Goal: Task Accomplishment & Management: Manage account settings

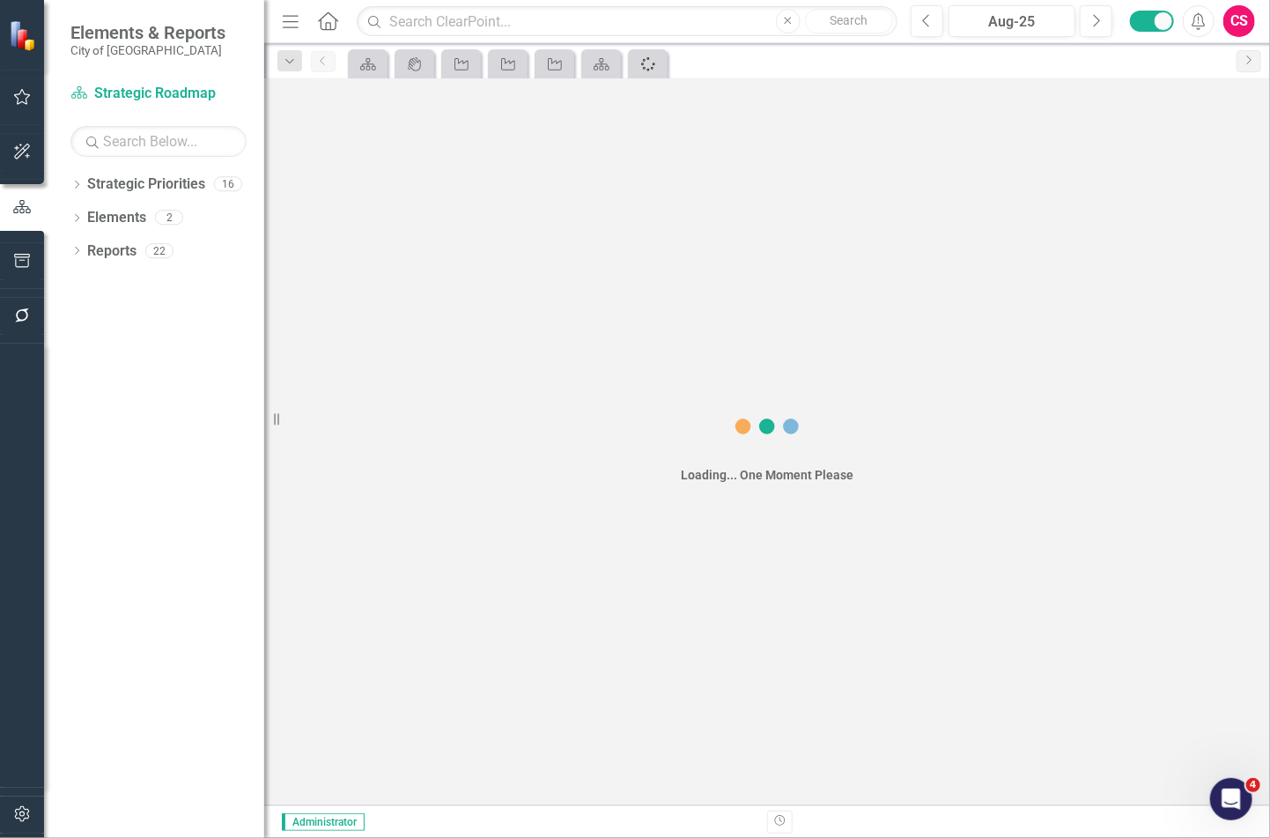
click at [648, 63] on icon "Spinner" at bounding box center [649, 64] width 18 height 14
click at [0, 0] on icon "Close" at bounding box center [0, 0] width 0 height 0
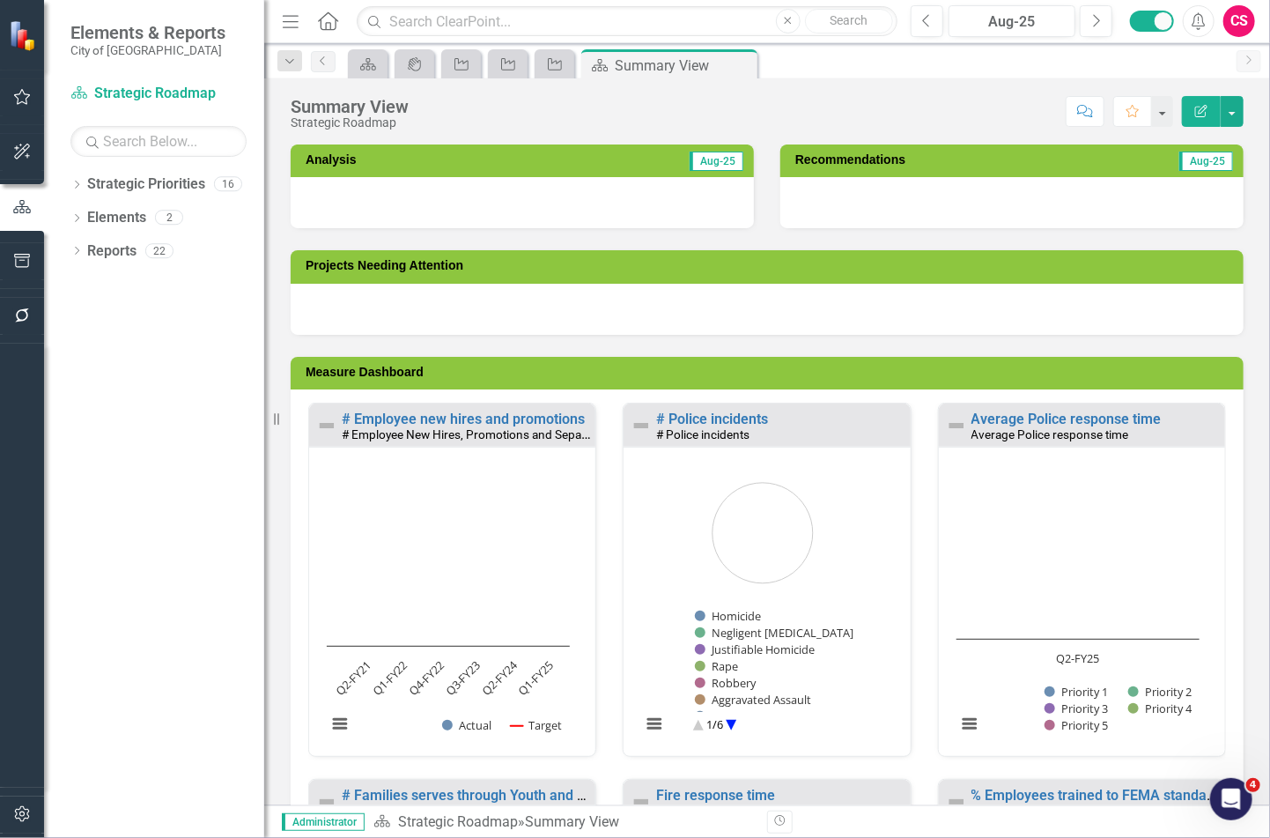
drag, startPoint x: 268, startPoint y: 407, endPoint x: 197, endPoint y: 408, distance: 70.5
click at [208, 418] on div "Elements & Reports City of Hayward Strategic Priority Strategic Roadmap Search …" at bounding box center [132, 419] width 264 height 838
click at [74, 182] on icon "Dropdown" at bounding box center [76, 186] width 12 height 10
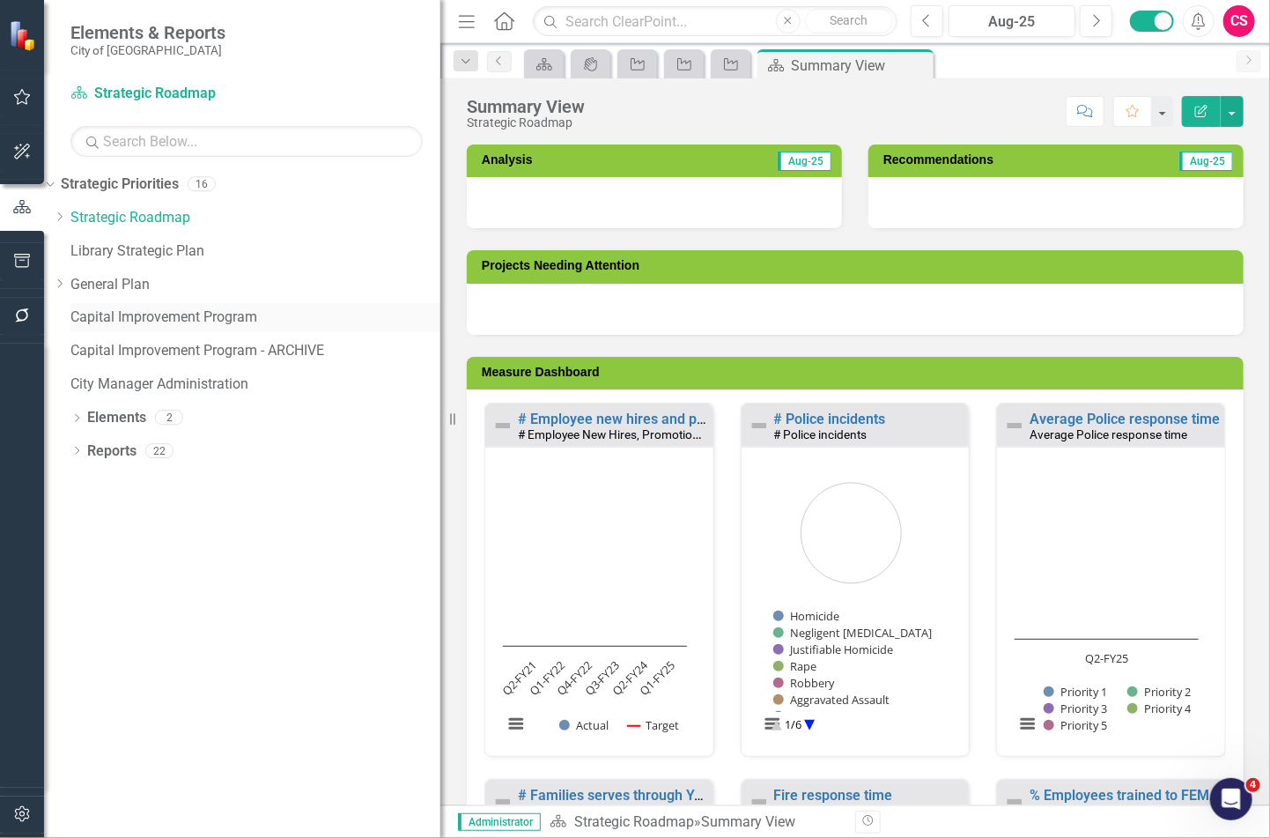
drag, startPoint x: 273, startPoint y: 259, endPoint x: 218, endPoint y: 328, distance: 88.3
click at [441, 236] on div "Resize" at bounding box center [448, 419] width 14 height 838
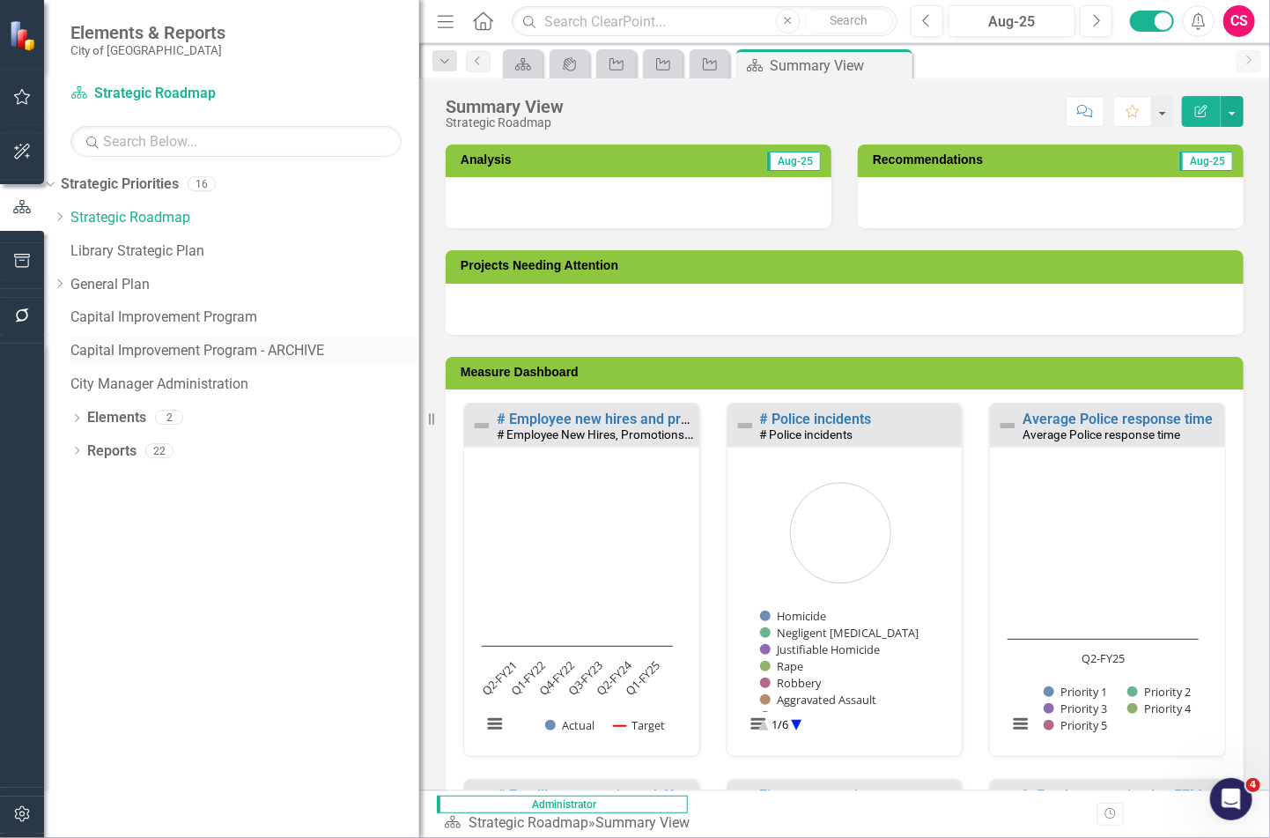
click at [197, 352] on link "Capital Improvement Program - ARCHIVE" at bounding box center [244, 351] width 349 height 20
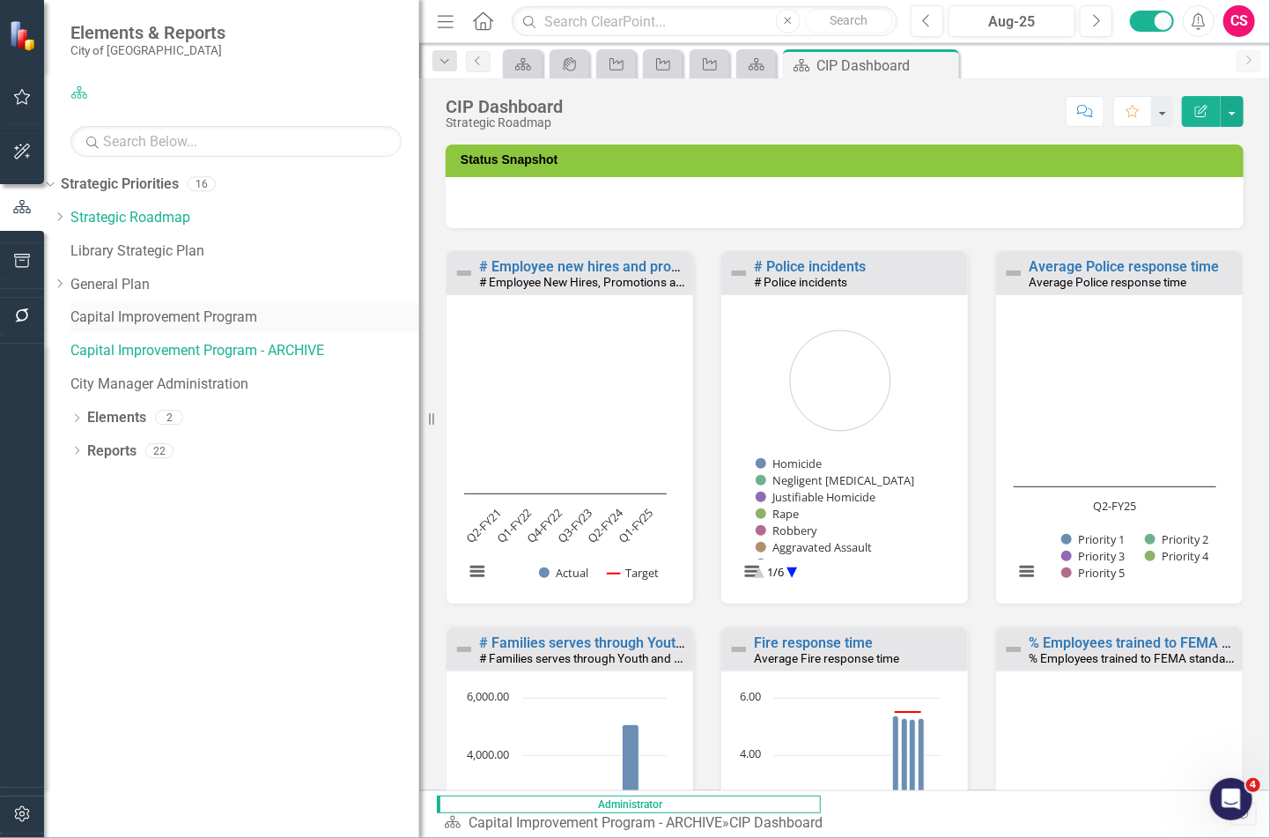
click at [200, 315] on link "Capital Improvement Program" at bounding box center [244, 317] width 349 height 20
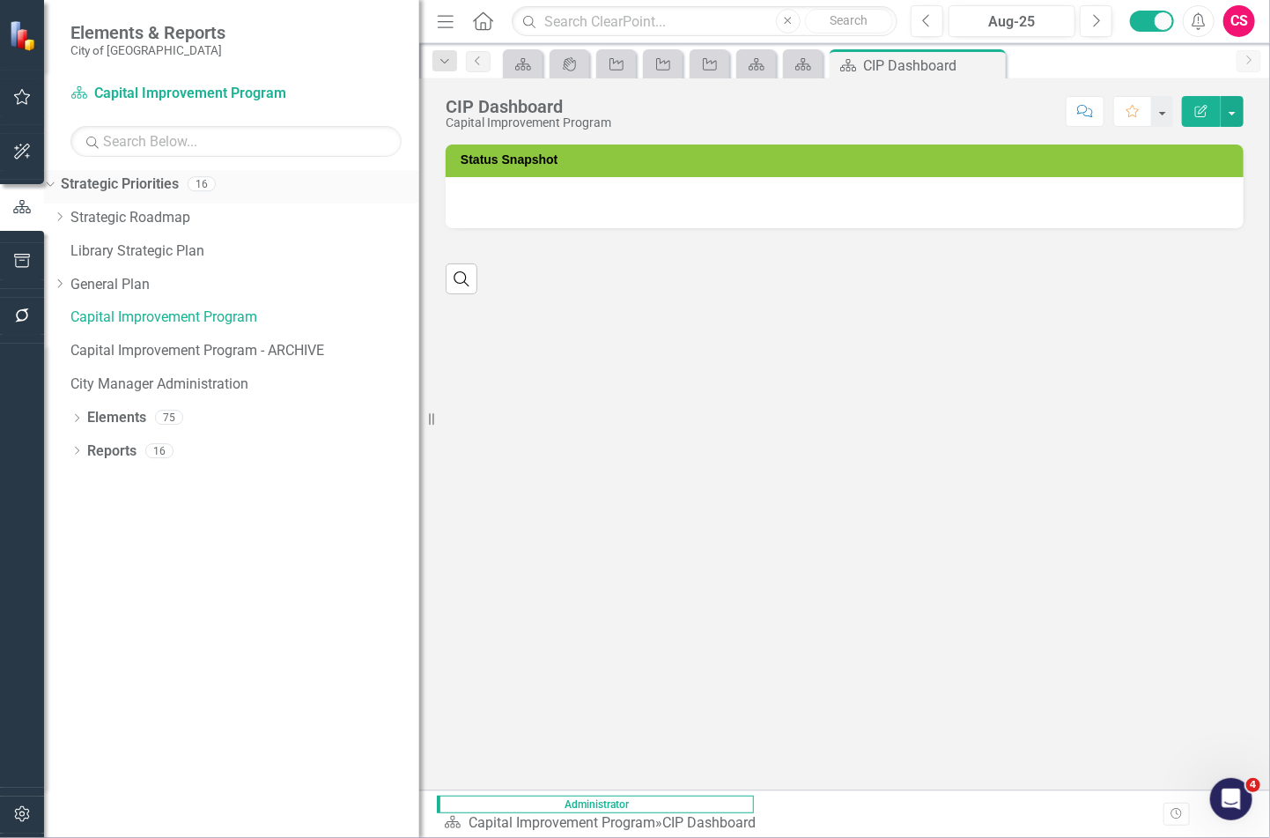
click at [53, 183] on icon "Dropdown" at bounding box center [48, 183] width 10 height 12
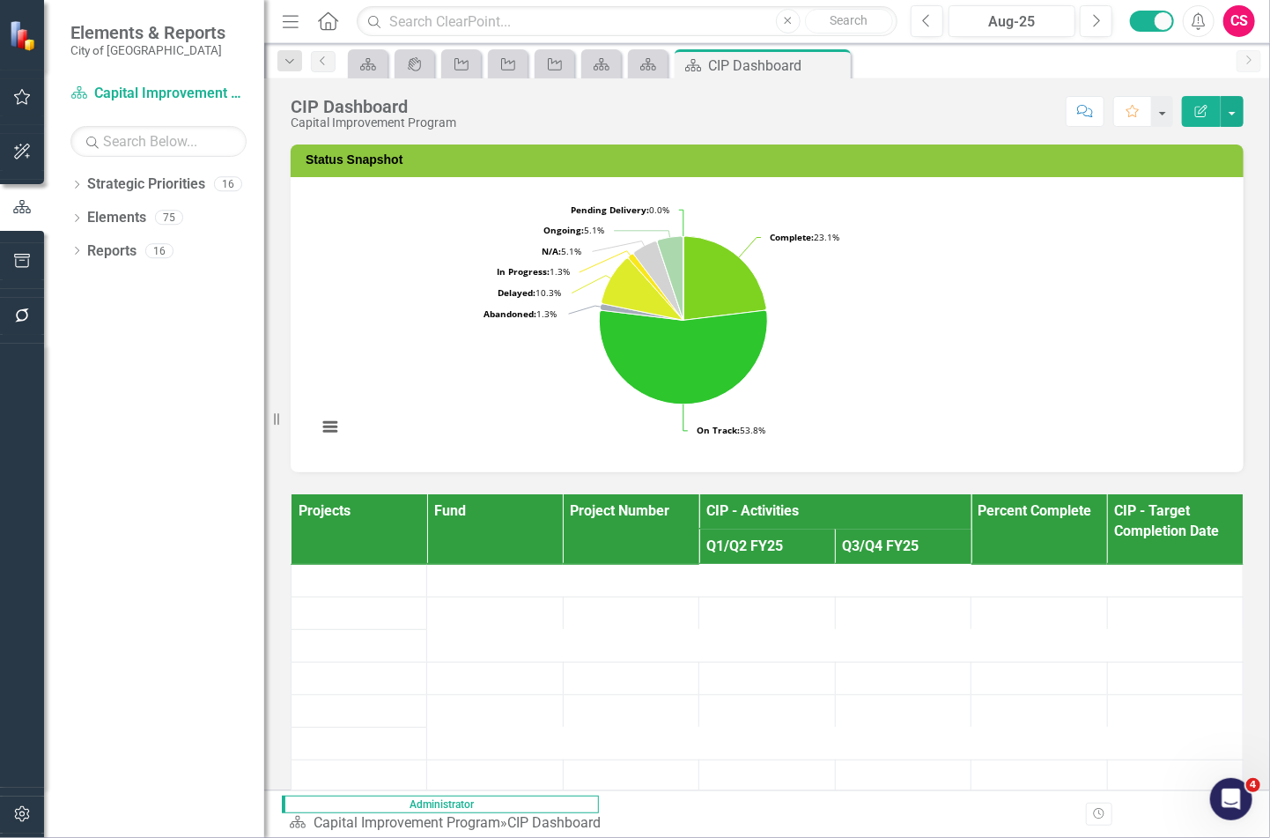
drag, startPoint x: 427, startPoint y: 93, endPoint x: 153, endPoint y: 141, distance: 278.1
click at [153, 141] on div "Elements & Reports City of Hayward Strategic Priority Capital Improvement Progr…" at bounding box center [132, 419] width 264 height 838
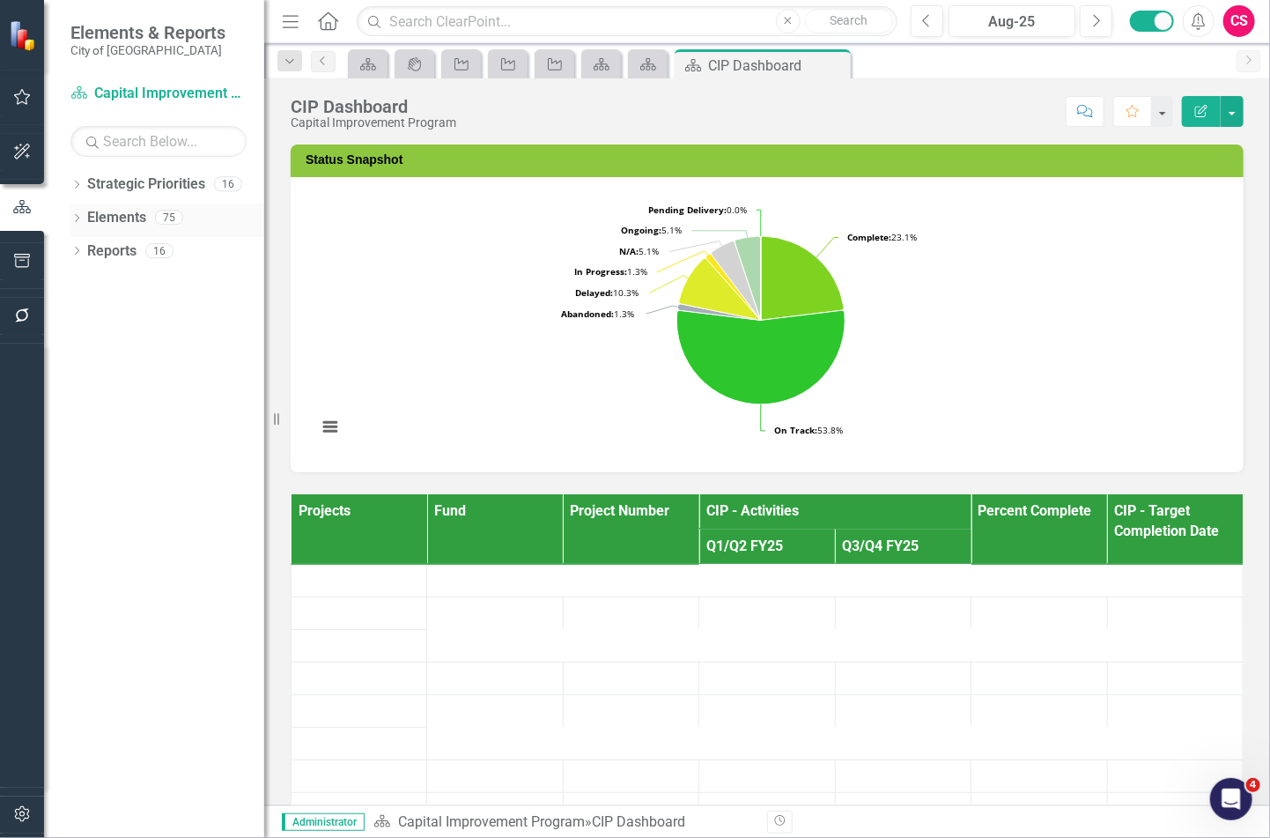
click at [112, 216] on link "Elements" at bounding box center [116, 218] width 59 height 20
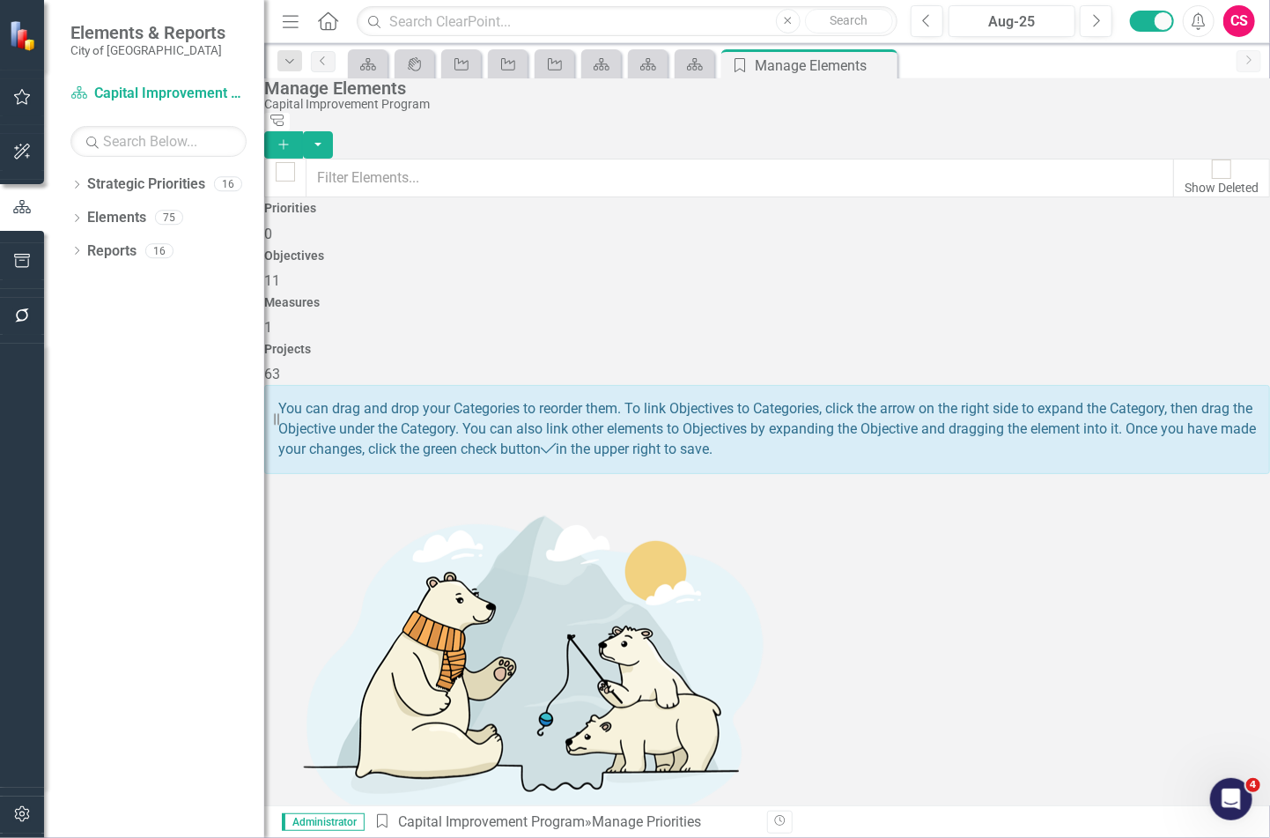
click at [1106, 343] on div "Projects 63" at bounding box center [767, 364] width 1006 height 42
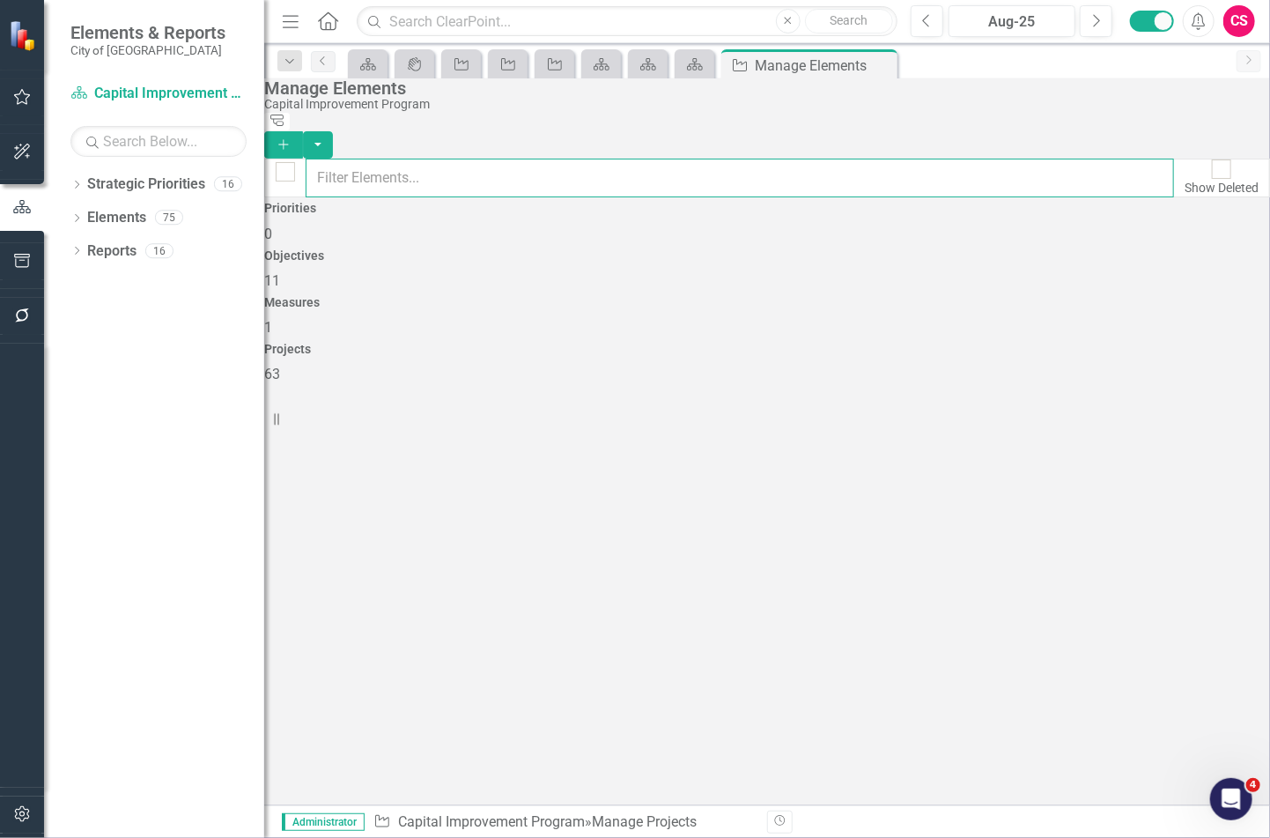
click at [455, 159] on input "text" at bounding box center [740, 178] width 869 height 39
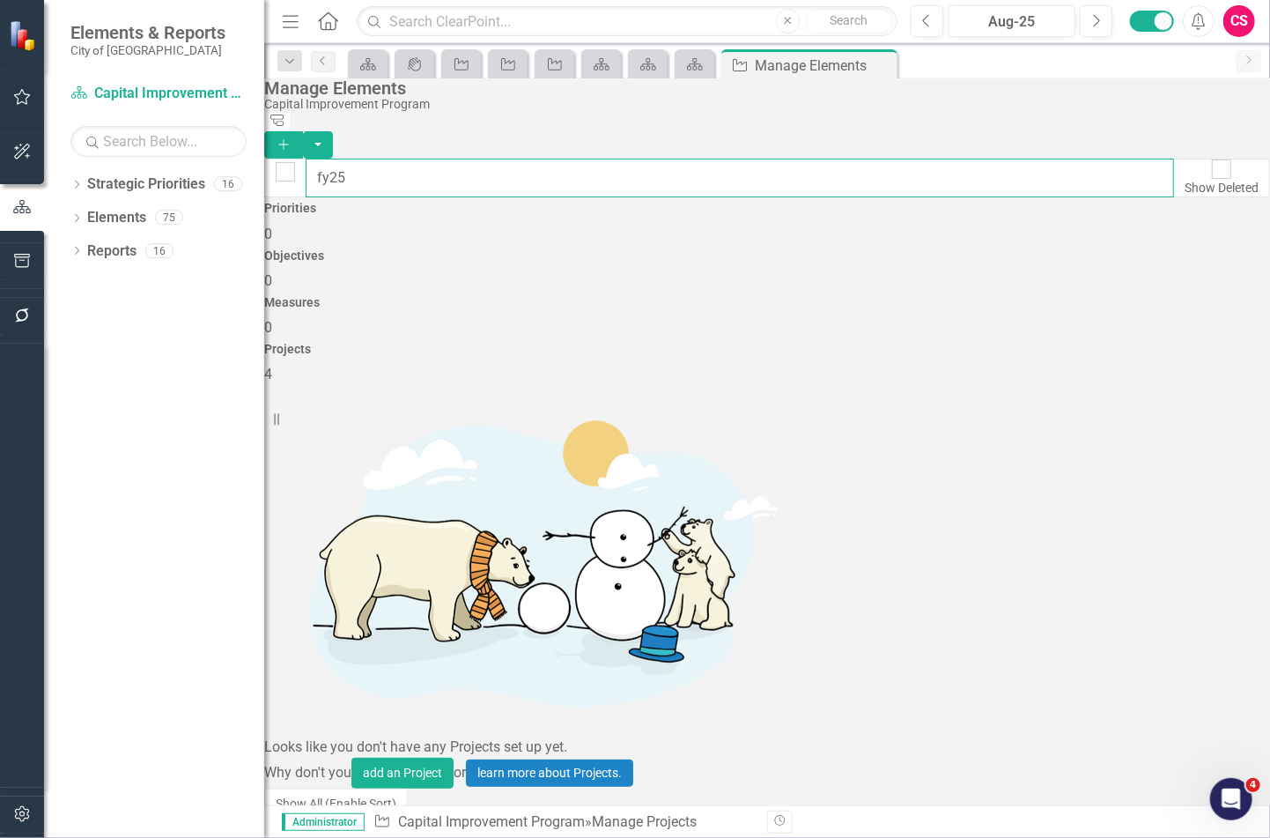
type input "fy25"
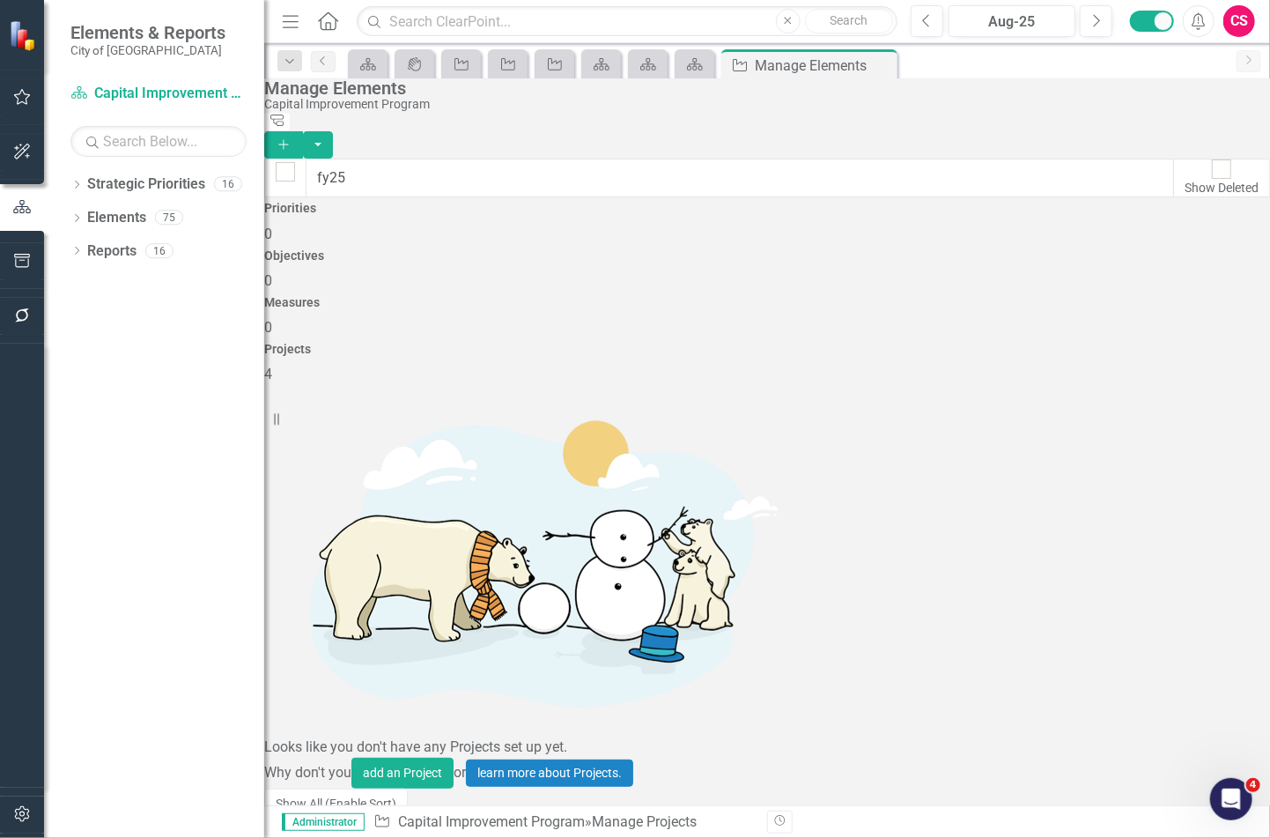
click at [288, 816] on input "checkbox" at bounding box center [274, 829] width 27 height 27
checkbox input "true"
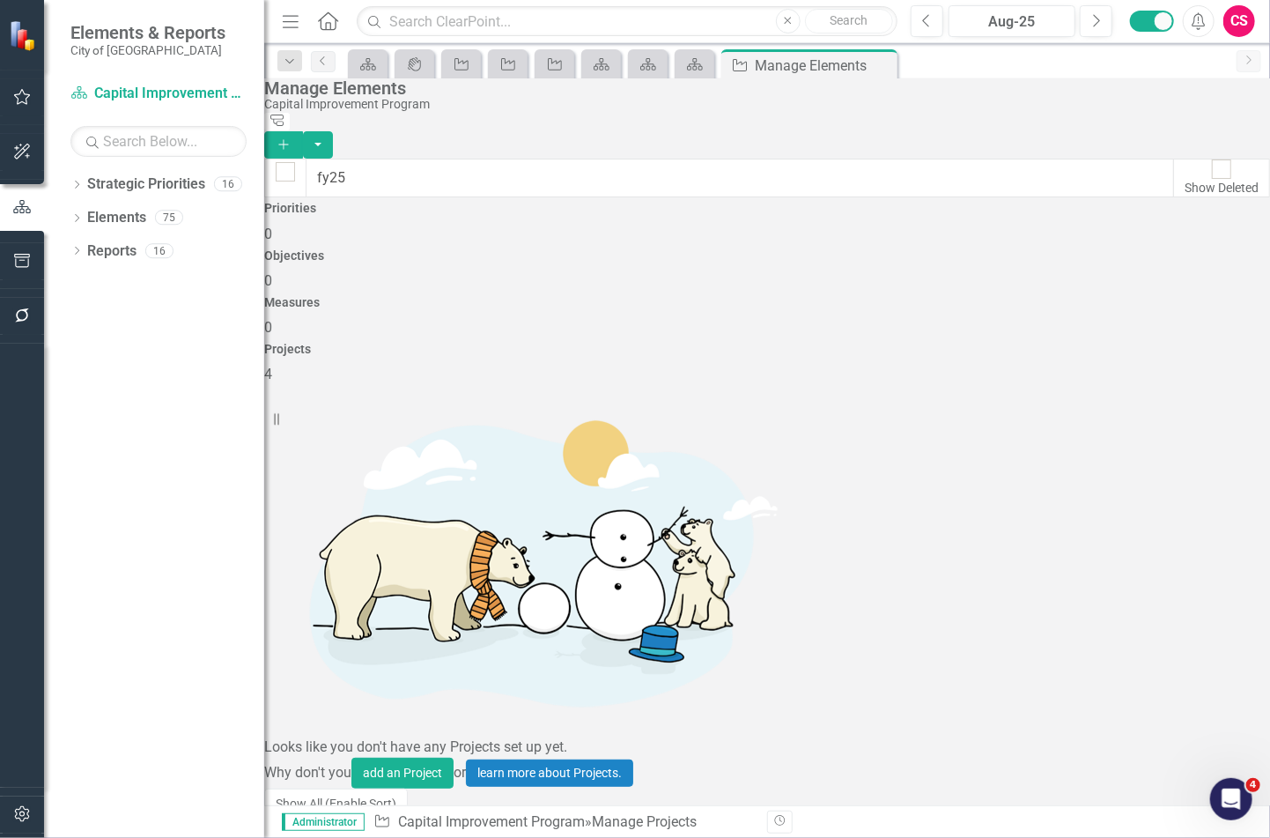
checkbox input "true"
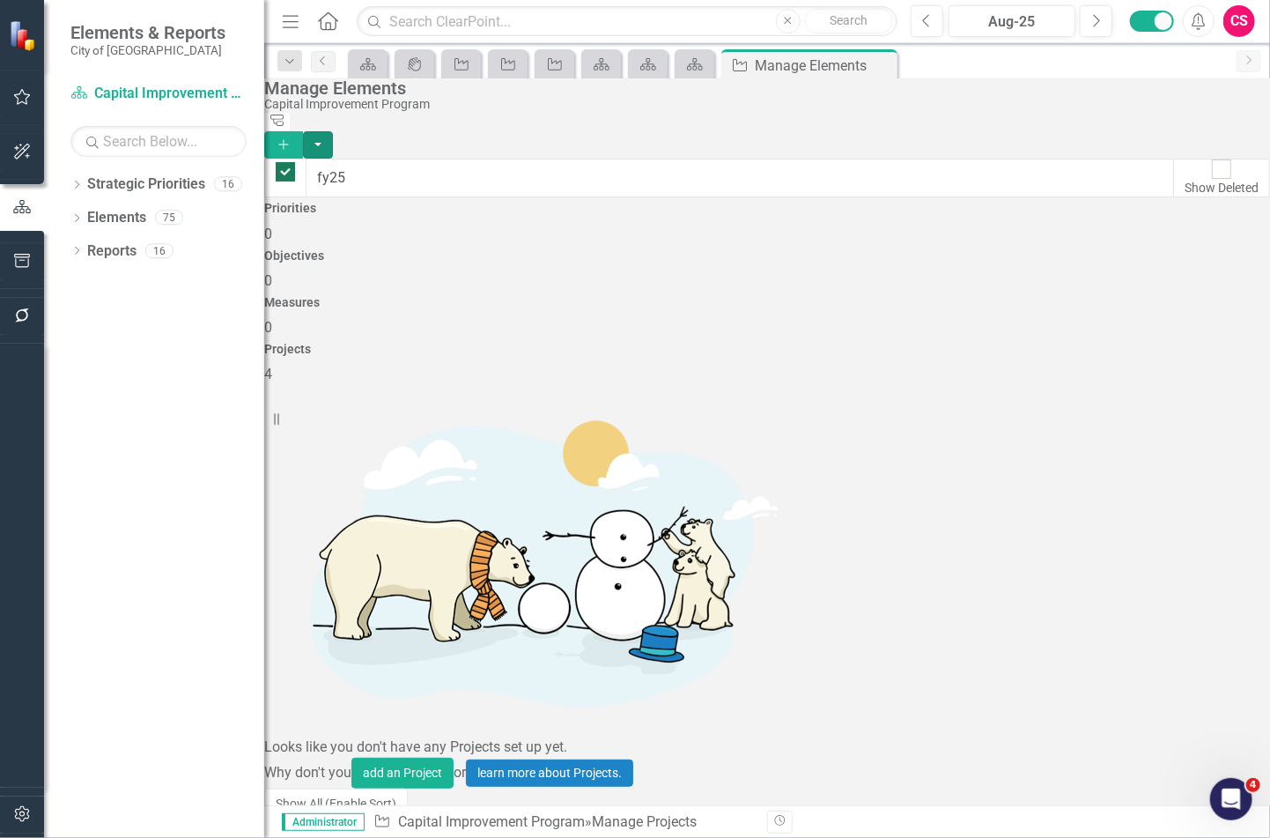
click at [333, 131] on button "button" at bounding box center [318, 144] width 30 height 27
click at [1196, 203] on link "Edit Multiple Edit Multiple" at bounding box center [1173, 208] width 139 height 33
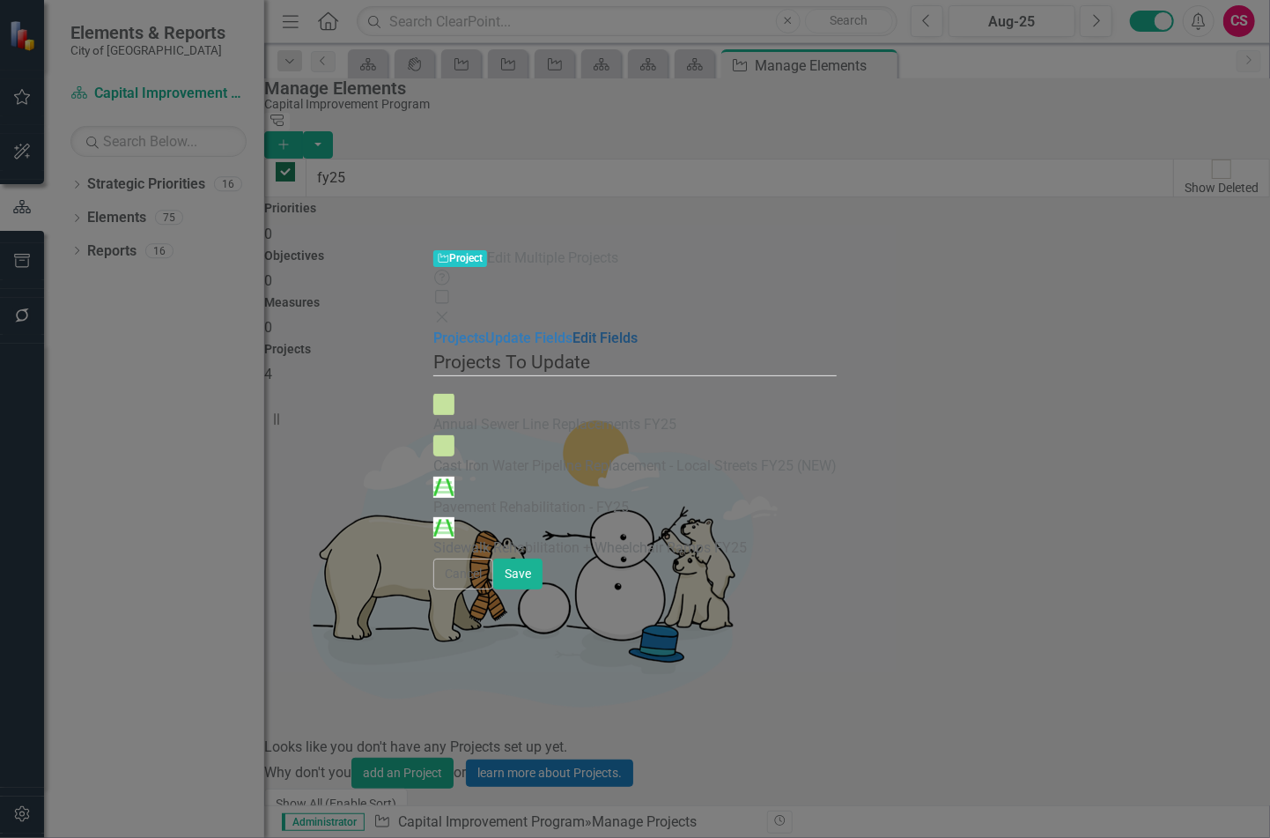
click at [573, 330] on link "Edit Fields" at bounding box center [605, 338] width 65 height 17
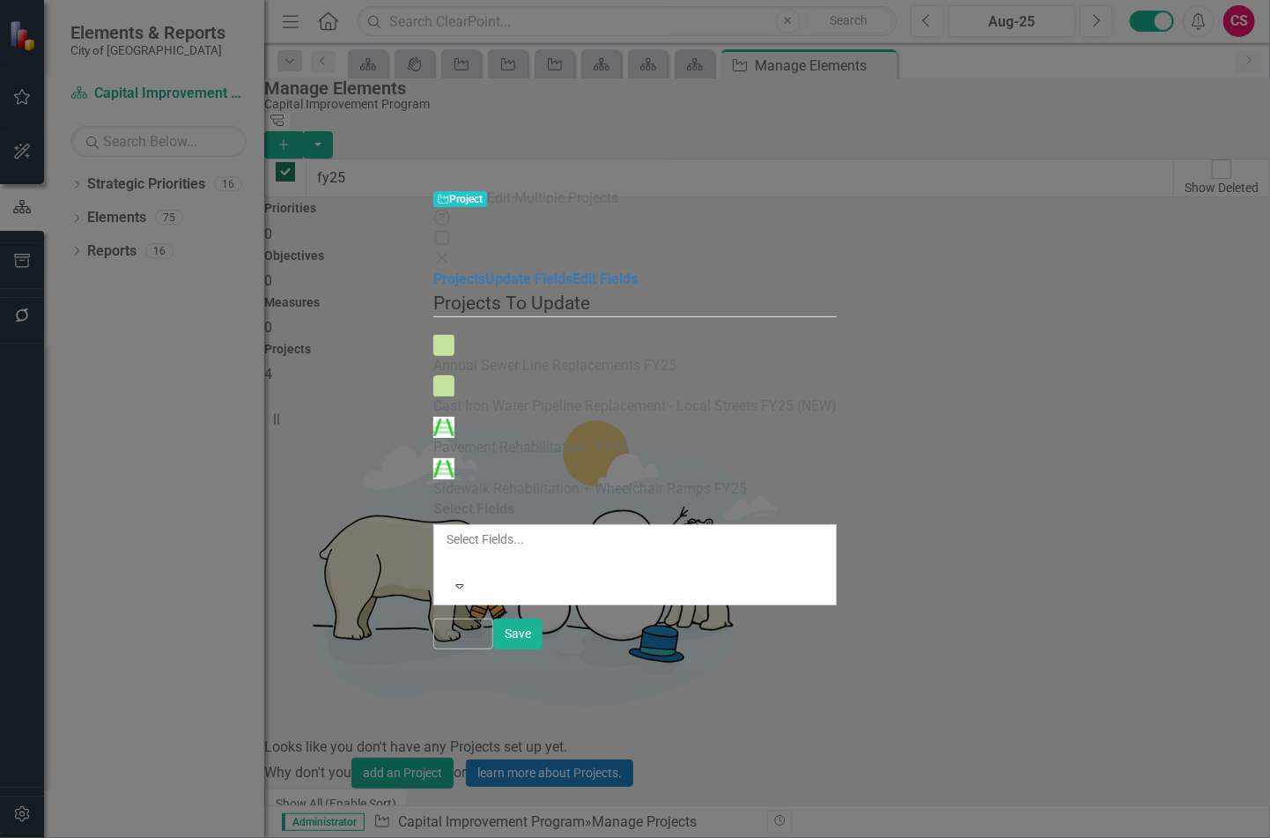
click at [449, 550] on div at bounding box center [448, 560] width 3 height 21
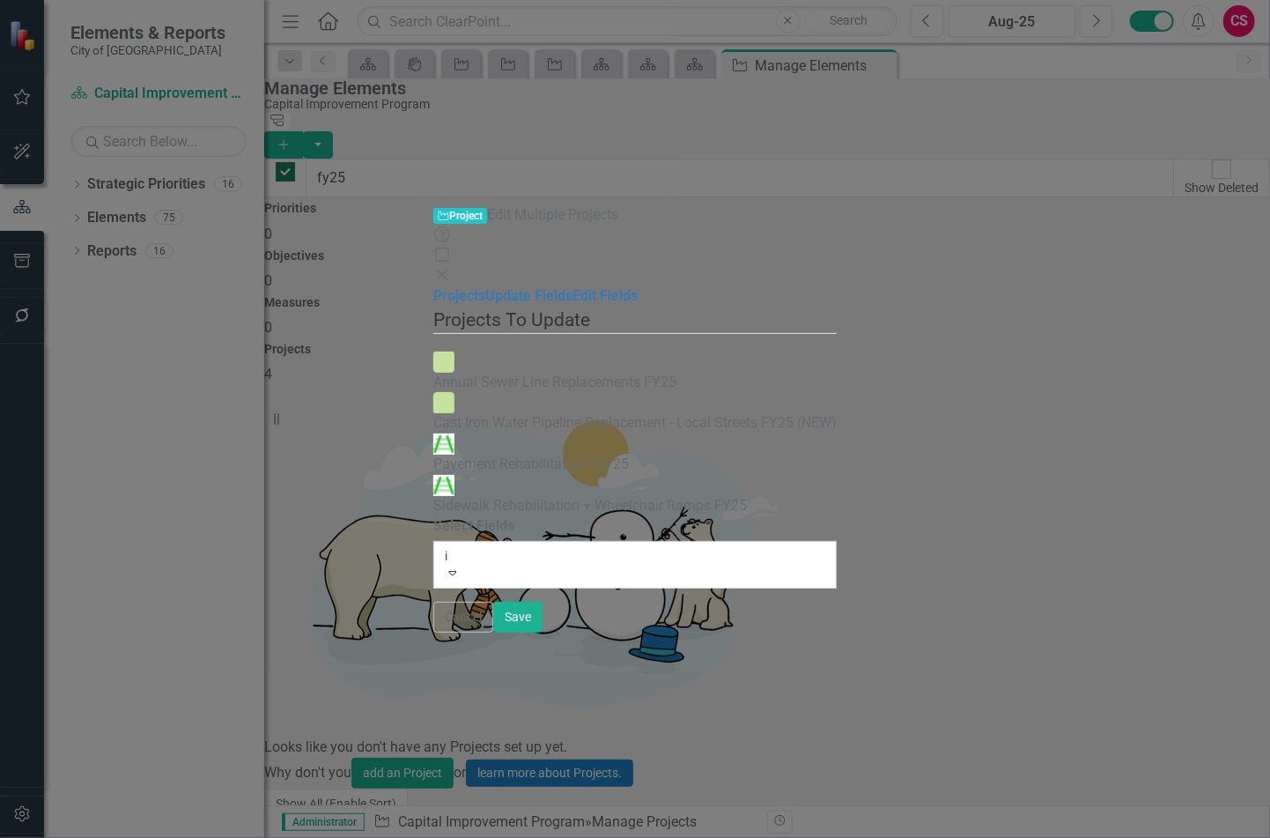
type input "in"
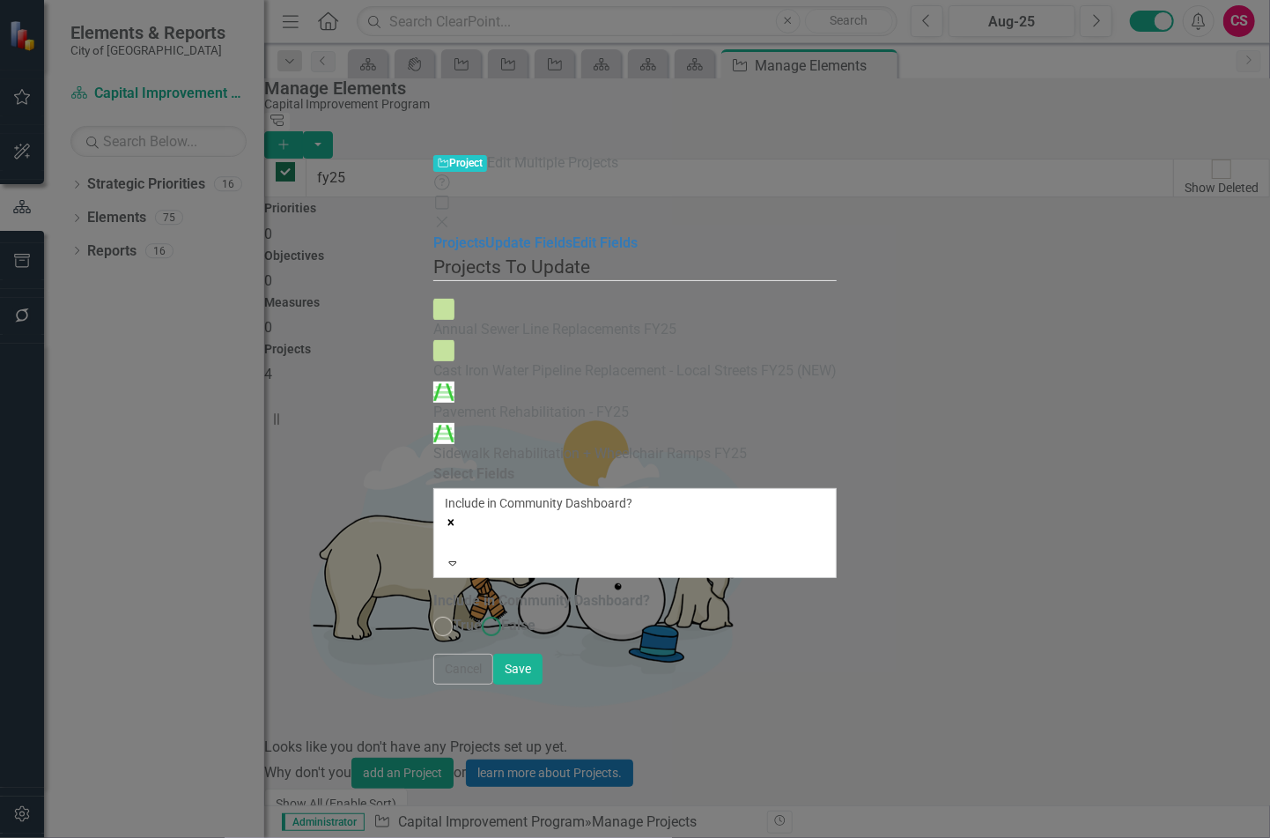
click at [478, 613] on ins at bounding box center [491, 626] width 27 height 27
click at [478, 613] on input "False" at bounding box center [491, 626] width 27 height 27
radio input "true"
drag, startPoint x: 1231, startPoint y: 835, endPoint x: 1235, endPoint y: 821, distance: 14.8
click at [837, 685] on div "Cancel Save" at bounding box center [635, 669] width 404 height 31
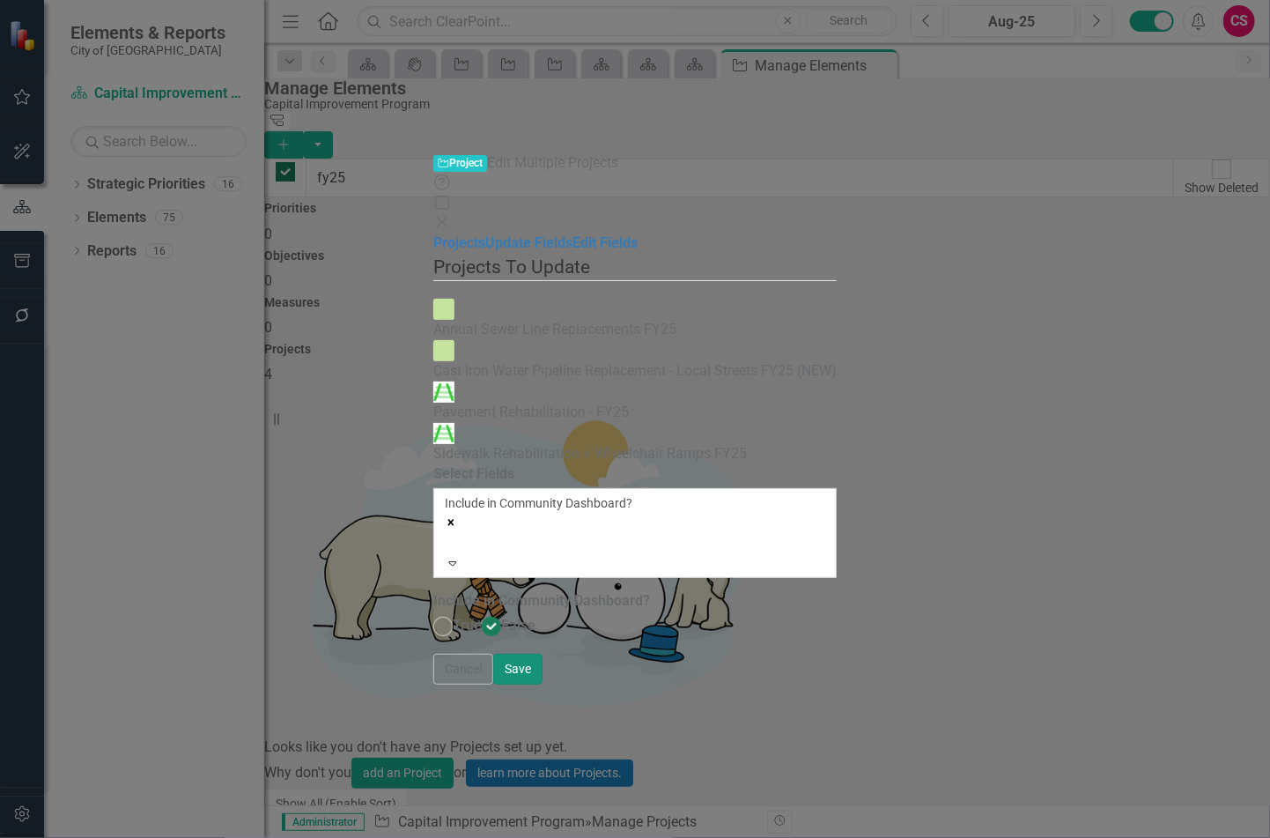
click at [543, 685] on button "Save" at bounding box center [517, 669] width 49 height 31
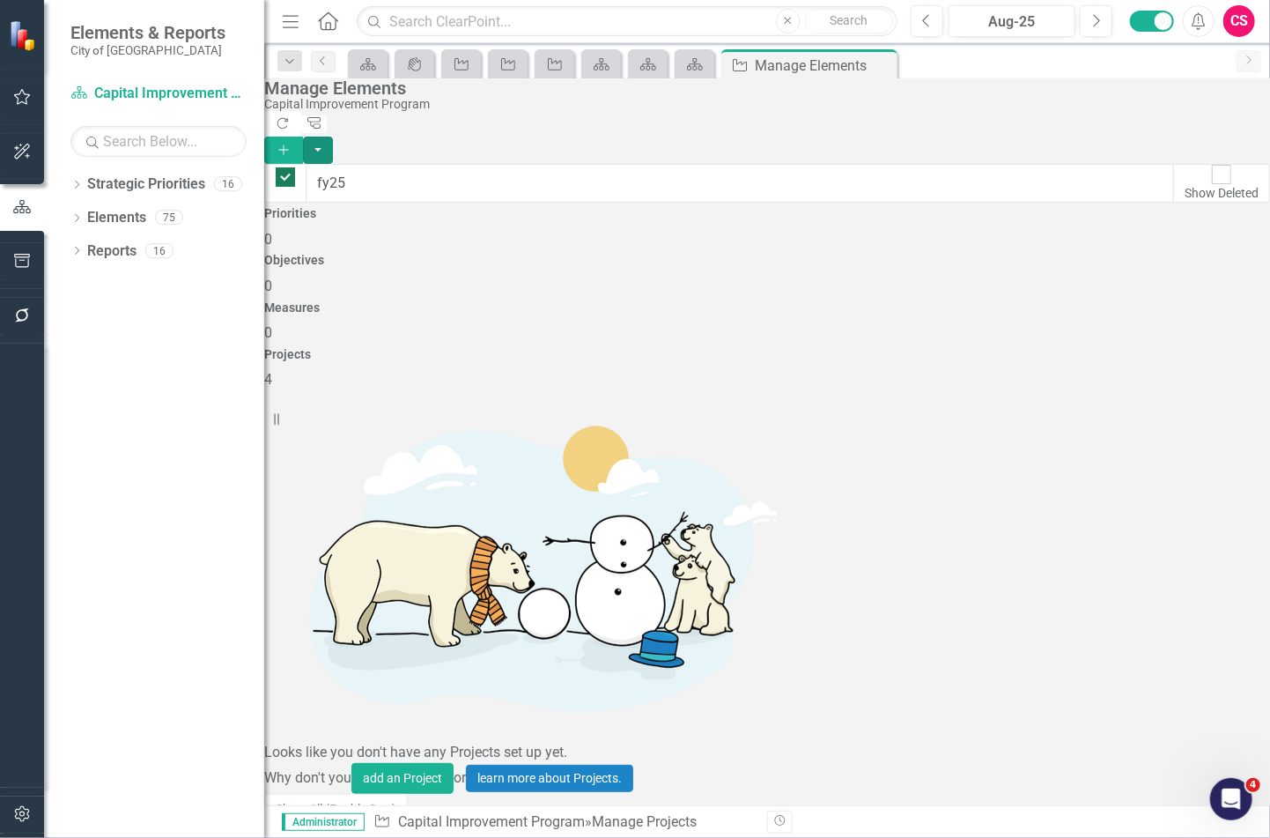
checkbox input "false"
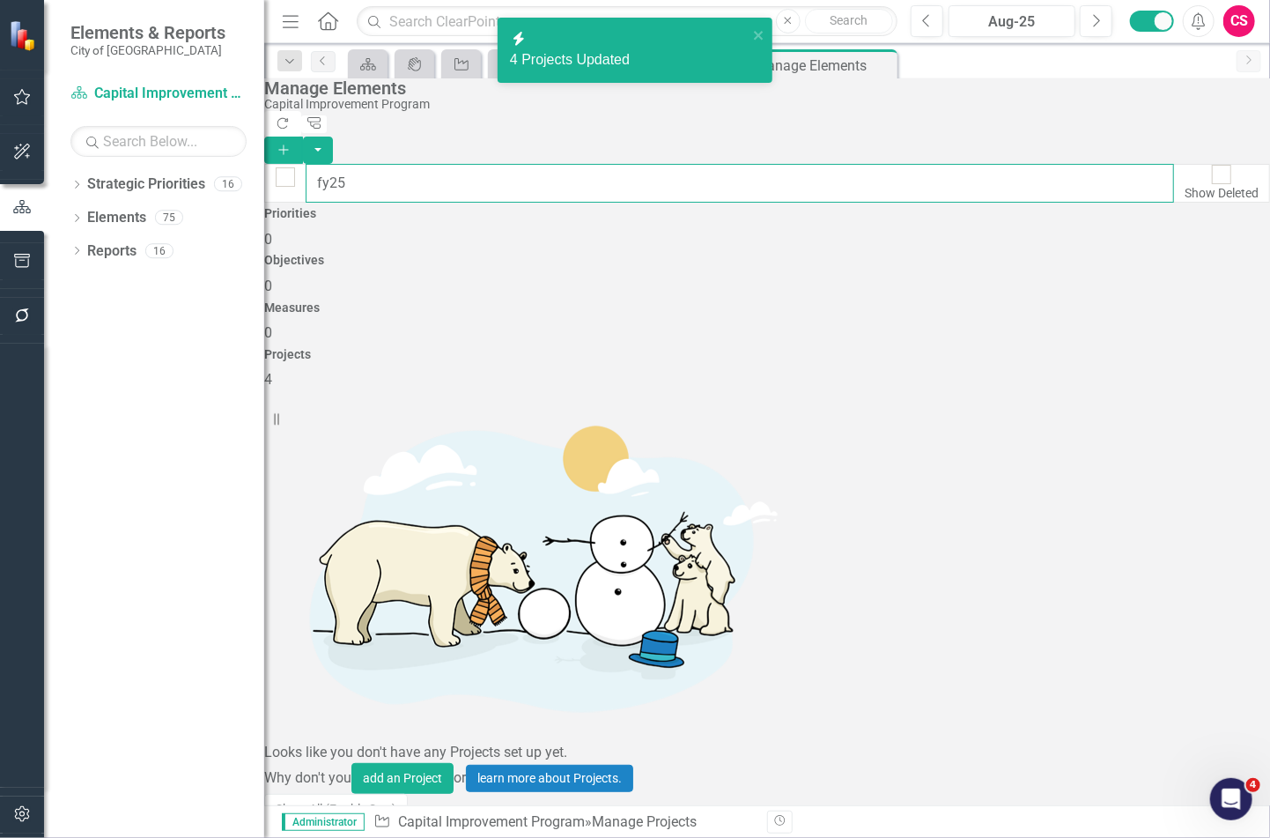
drag, startPoint x: 377, startPoint y: 163, endPoint x: 269, endPoint y: 180, distance: 109.7
click at [269, 180] on div "Elements & Reports City of Hayward Strategic Priority Capital Improvement Progr…" at bounding box center [635, 419] width 1270 height 838
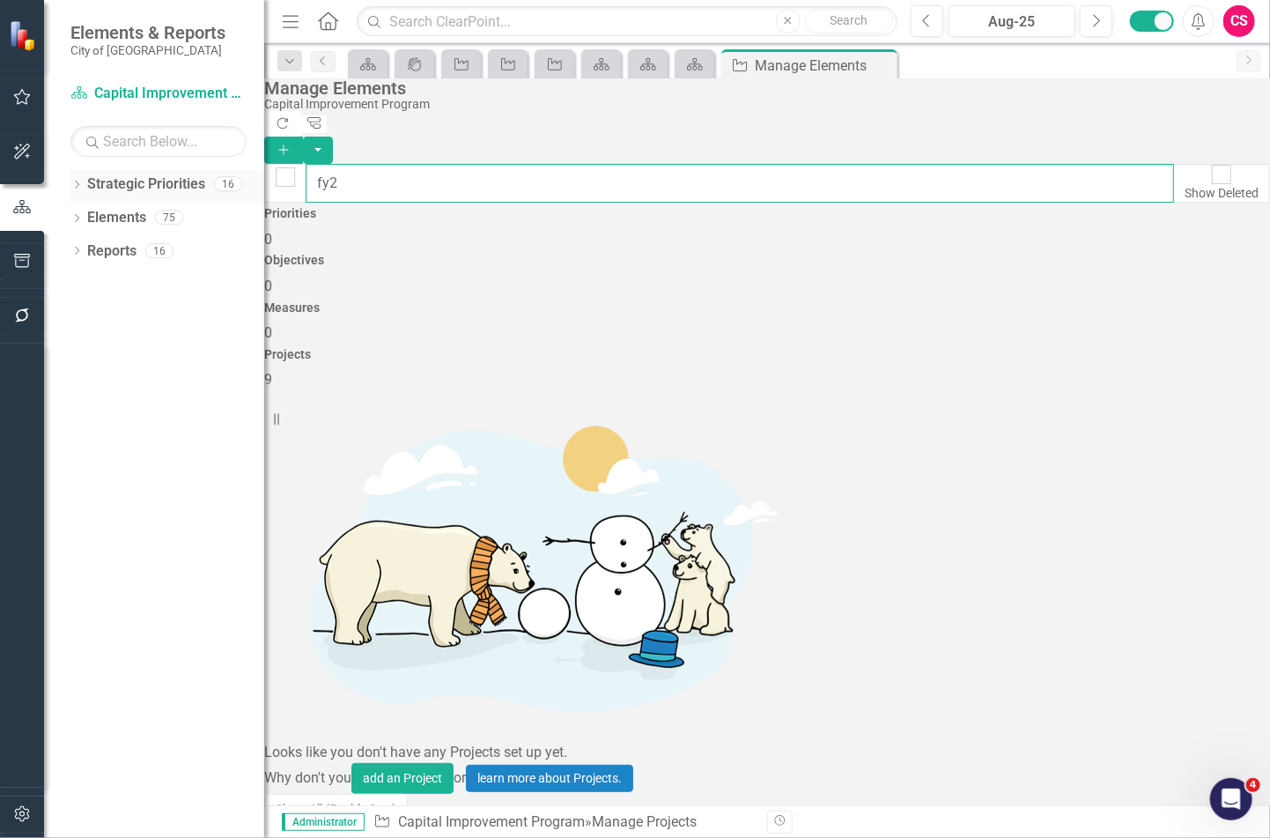
type input "fy25"
click at [288, 821] on input "checkbox" at bounding box center [274, 834] width 27 height 27
checkbox input "true"
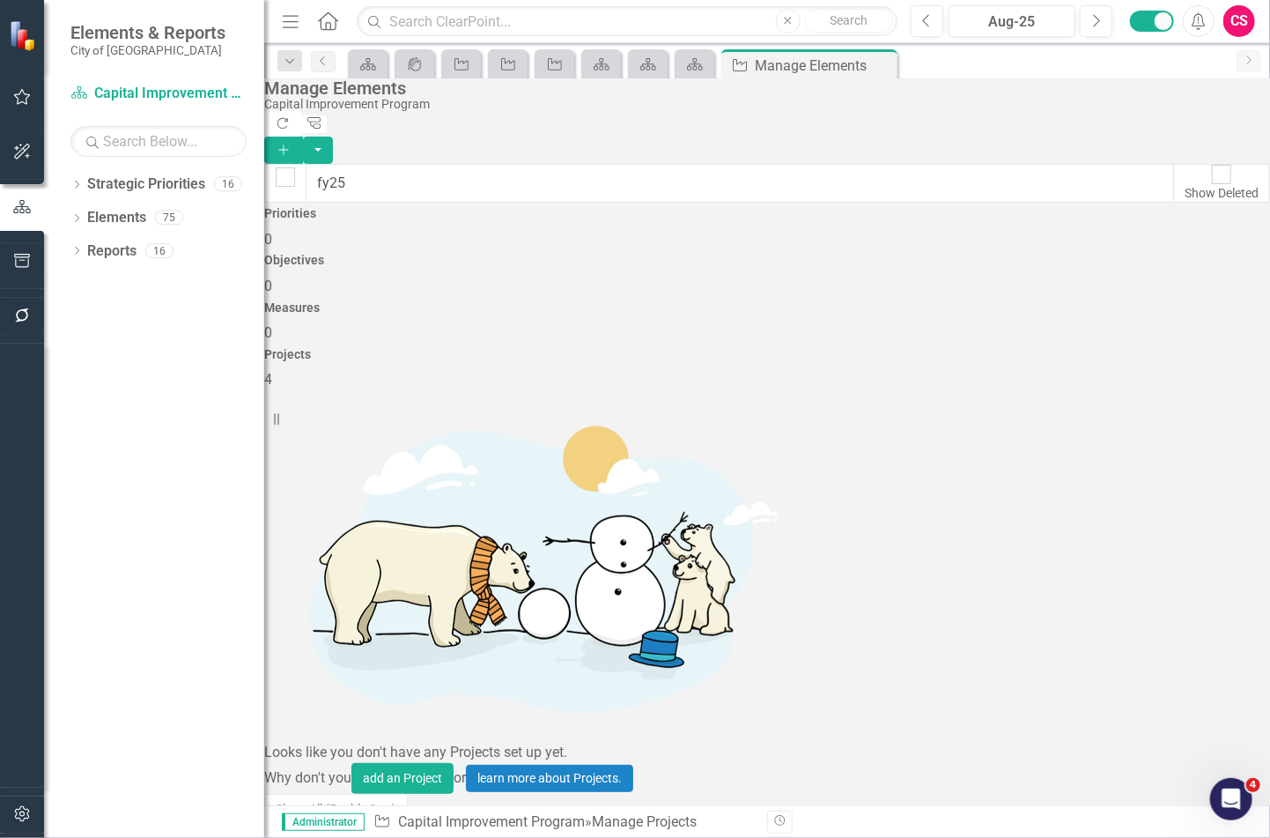
checkbox input "true"
drag, startPoint x: 320, startPoint y: 507, endPoint x: 342, endPoint y: 493, distance: 25.7
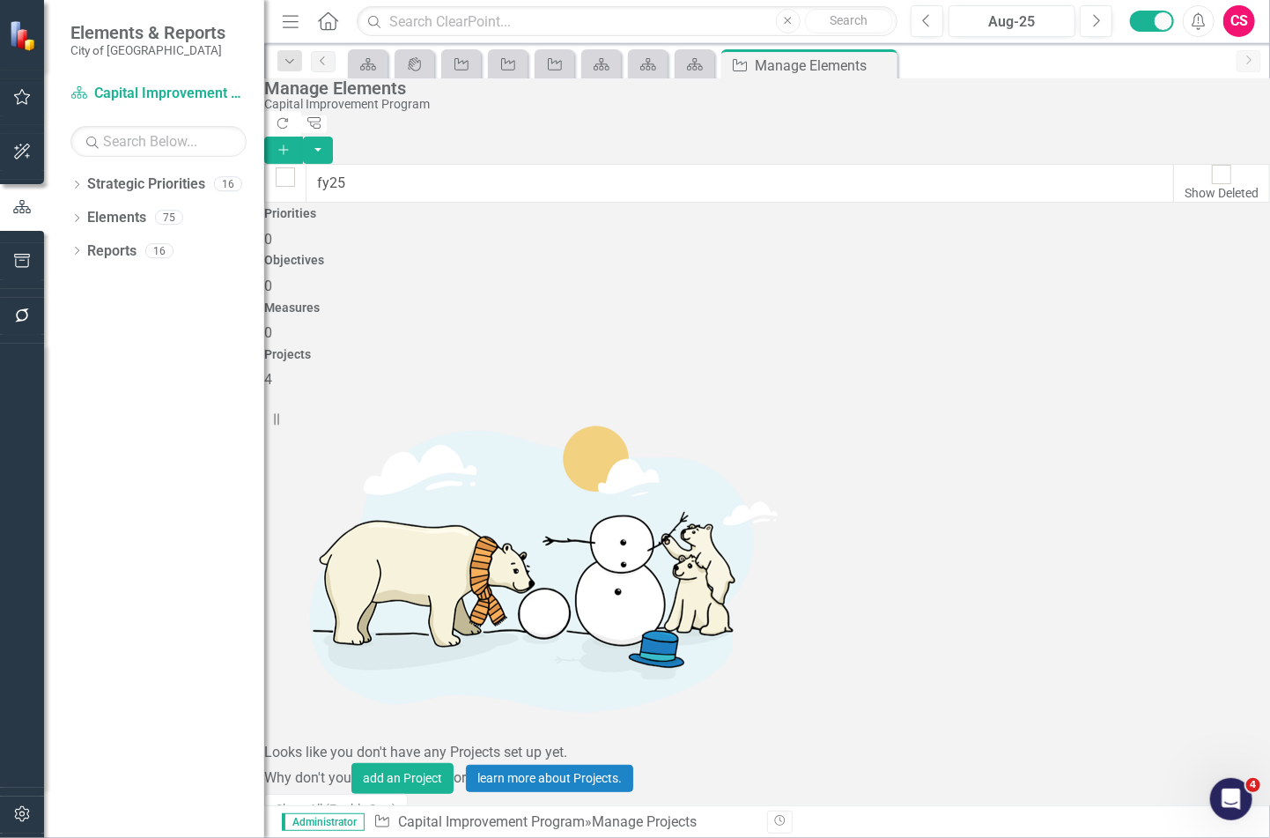
checkbox input "true"
click at [333, 137] on button "button" at bounding box center [318, 150] width 30 height 27
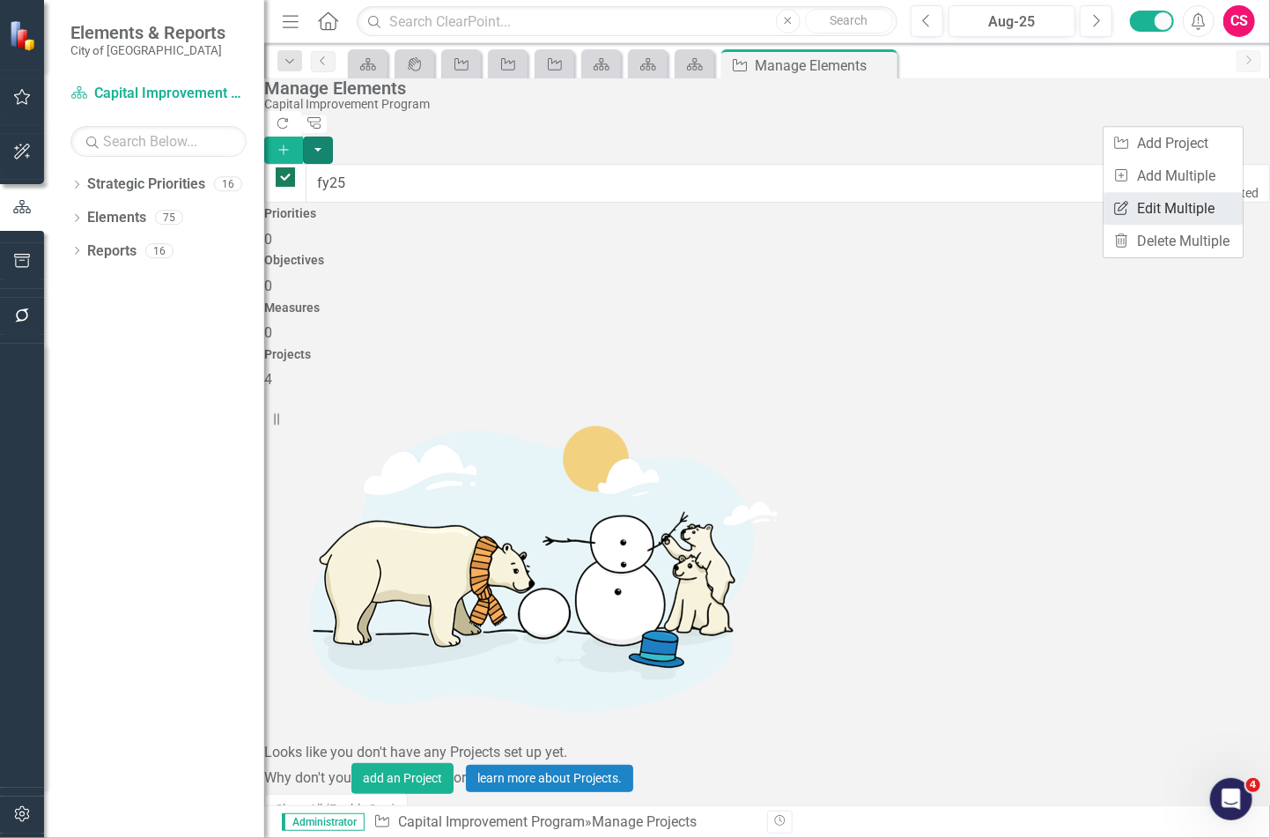
click at [1197, 208] on link "Edit Multiple Edit Multiple" at bounding box center [1173, 208] width 139 height 33
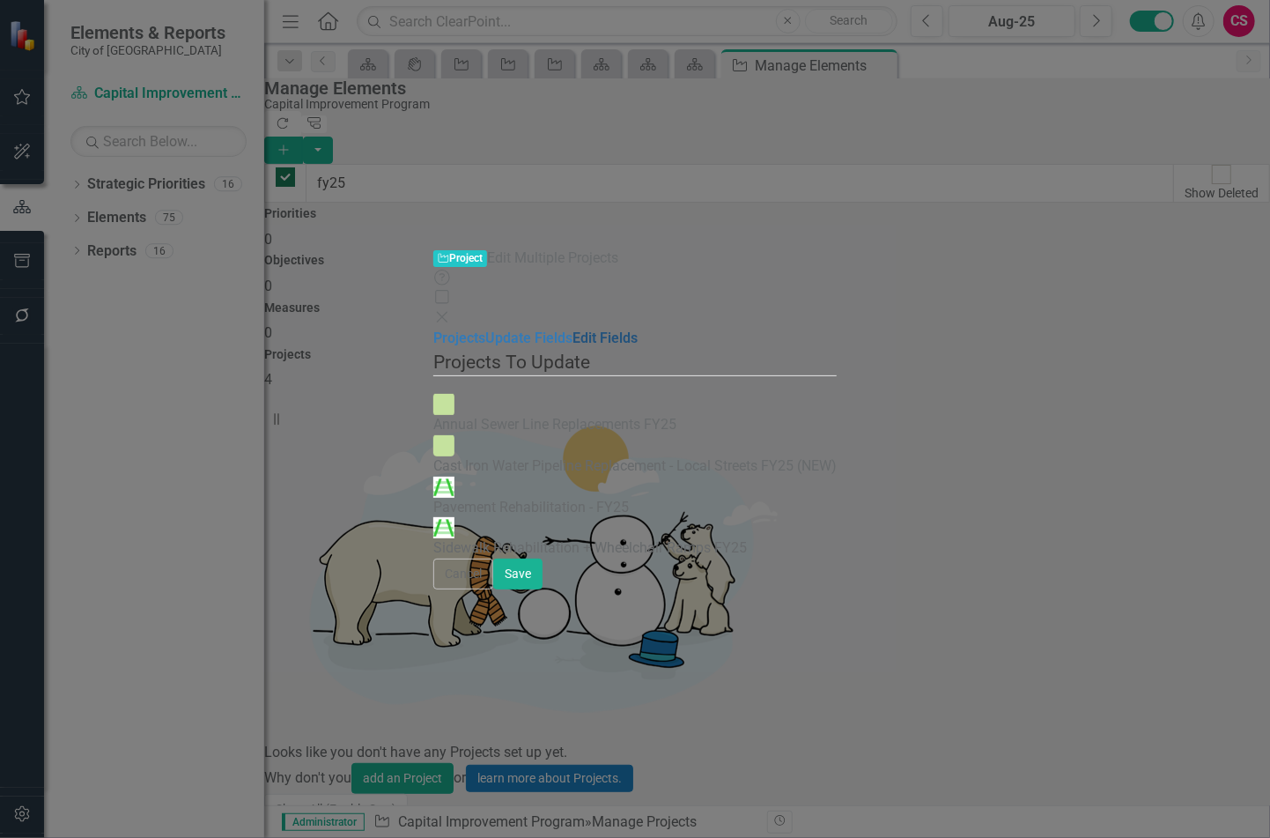
click at [573, 330] on link "Edit Fields" at bounding box center [605, 338] width 65 height 17
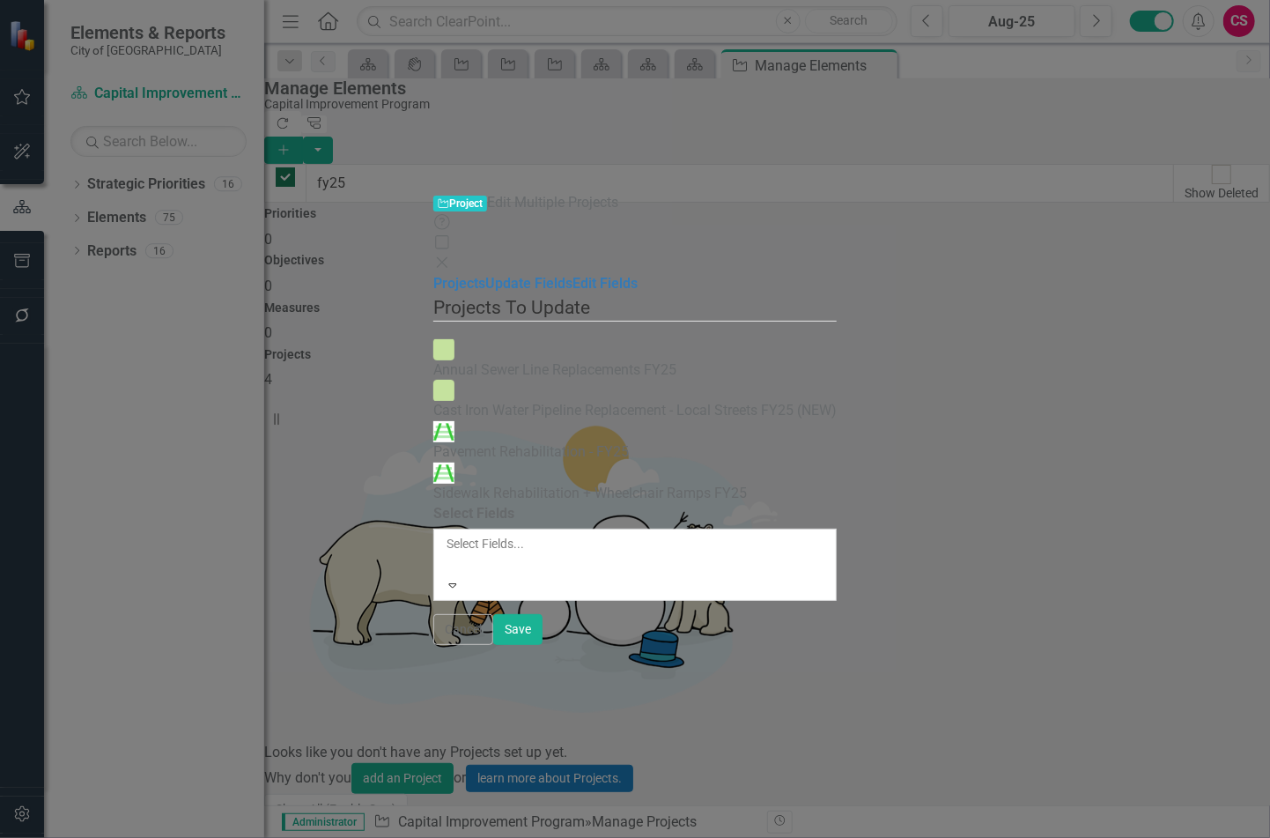
click at [447, 554] on div at bounding box center [448, 564] width 3 height 21
drag, startPoint x: 463, startPoint y: 367, endPoint x: 451, endPoint y: 341, distance: 28.4
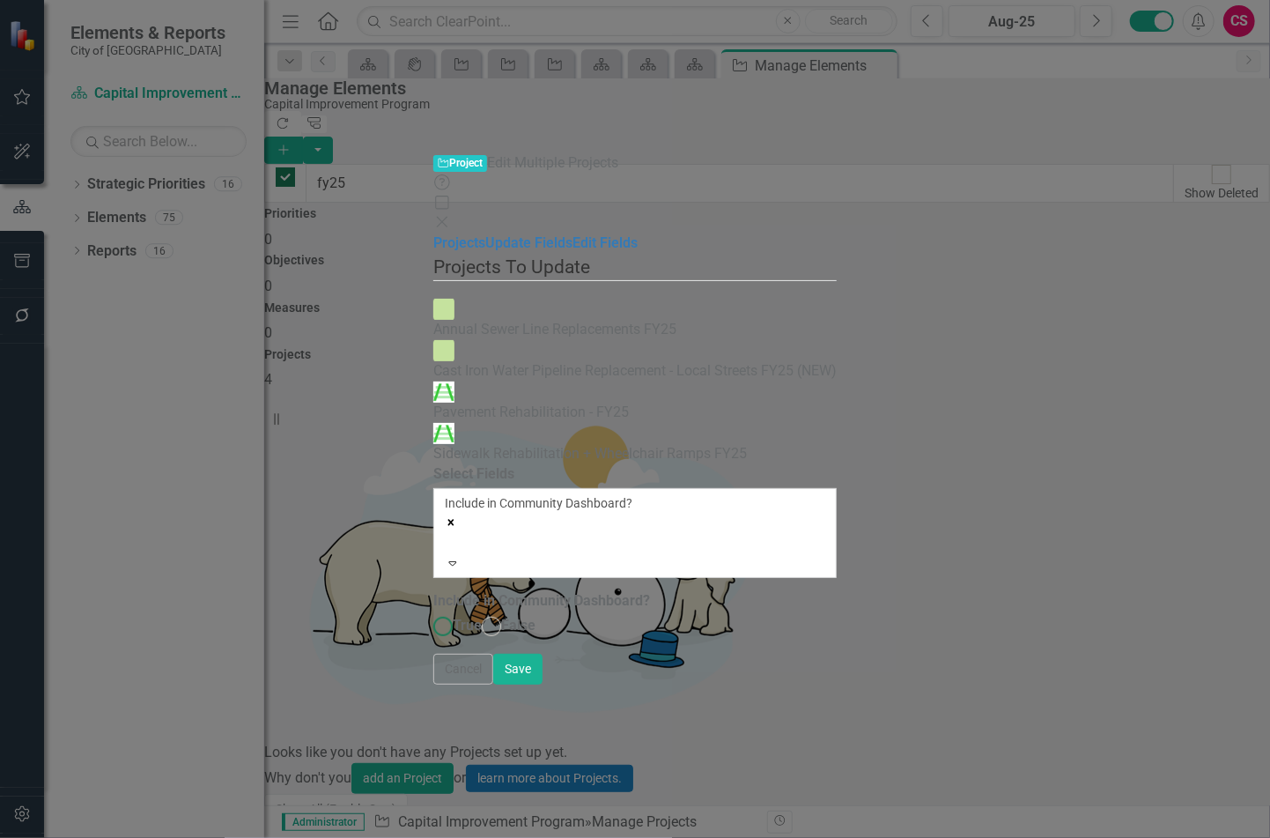
drag, startPoint x: 405, startPoint y: 188, endPoint x: 432, endPoint y: 196, distance: 27.9
click at [453, 617] on span "True" at bounding box center [467, 625] width 29 height 17
click at [430, 613] on input "True" at bounding box center [443, 626] width 27 height 27
radio input "true"
click at [543, 685] on button "Save" at bounding box center [517, 669] width 49 height 31
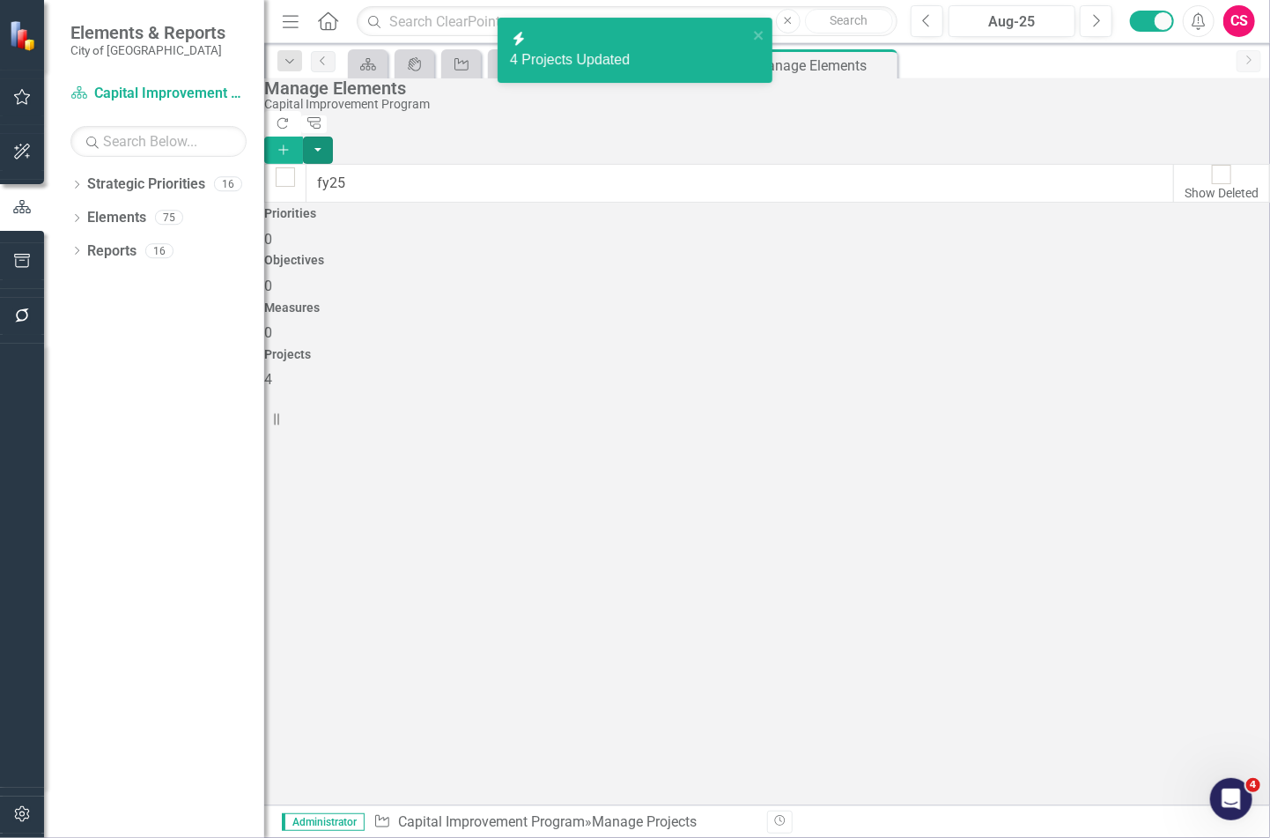
checkbox input "false"
